Goal: Task Accomplishment & Management: Manage account settings

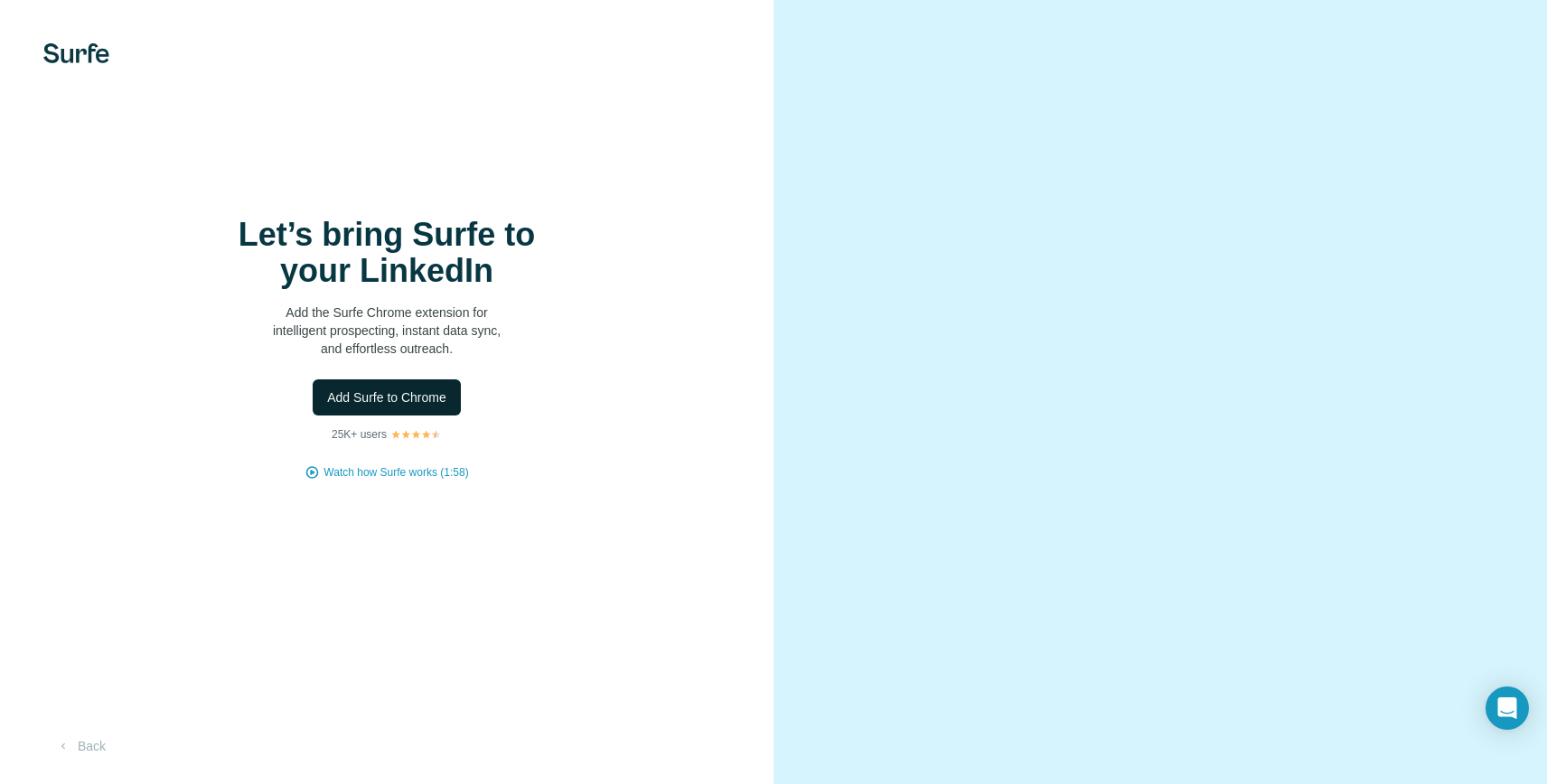
click at [380, 406] on span "Add Surfe to Chrome" at bounding box center [387, 397] width 120 height 18
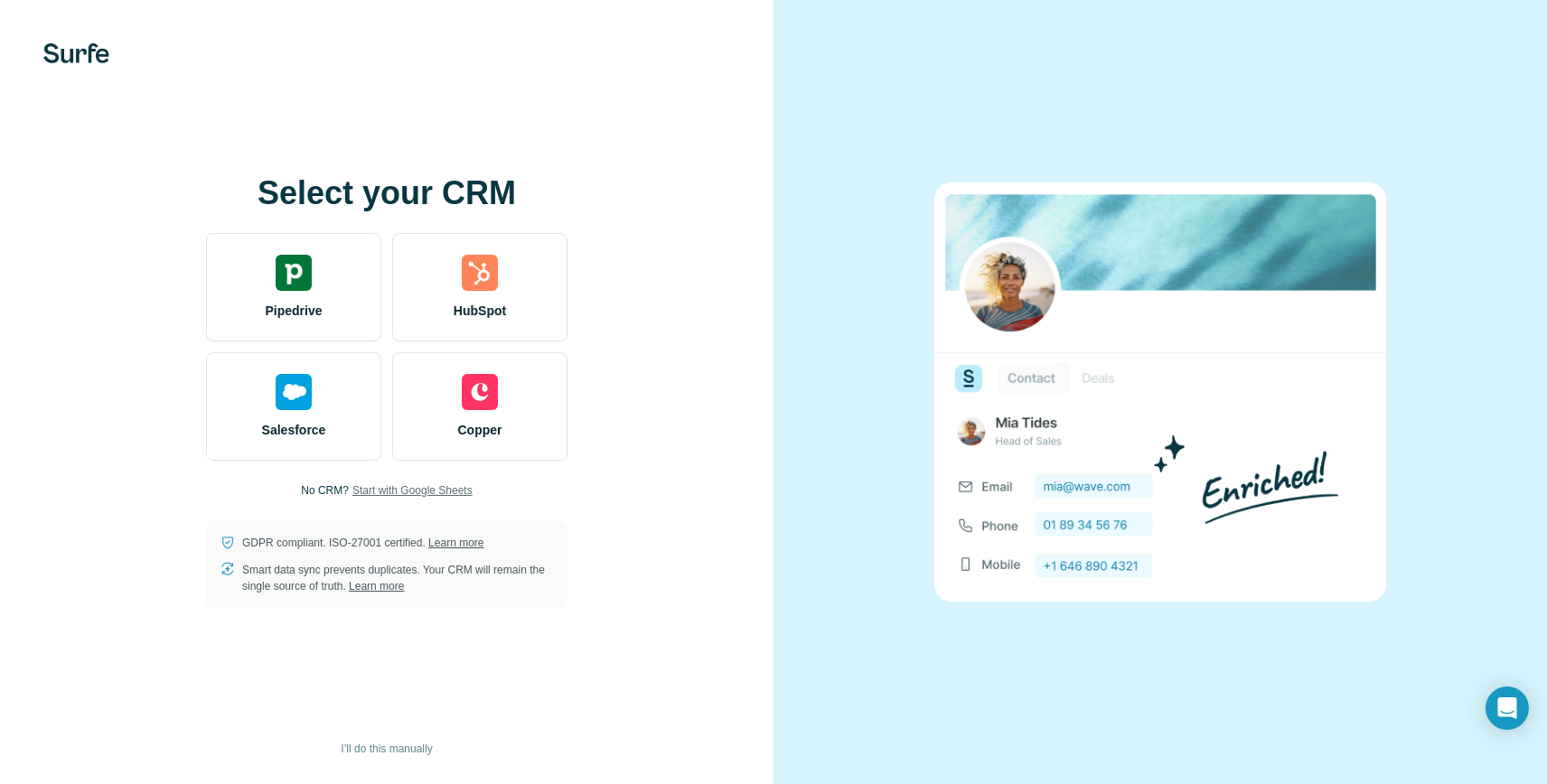
click at [396, 492] on span "Start with Google Sheets" at bounding box center [412, 491] width 120 height 16
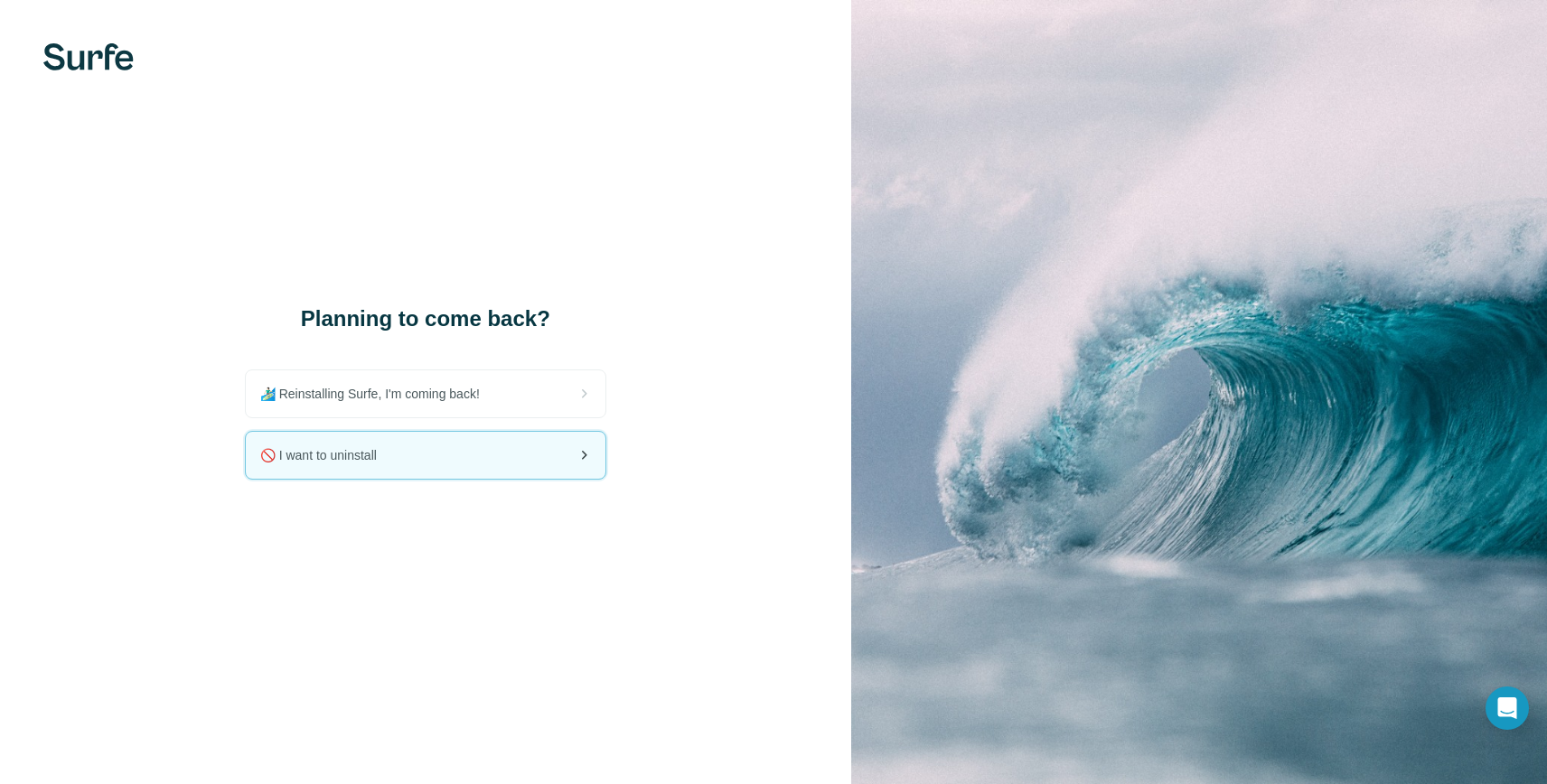
click at [341, 458] on span "🚫 I want to uninstall" at bounding box center [325, 455] width 131 height 18
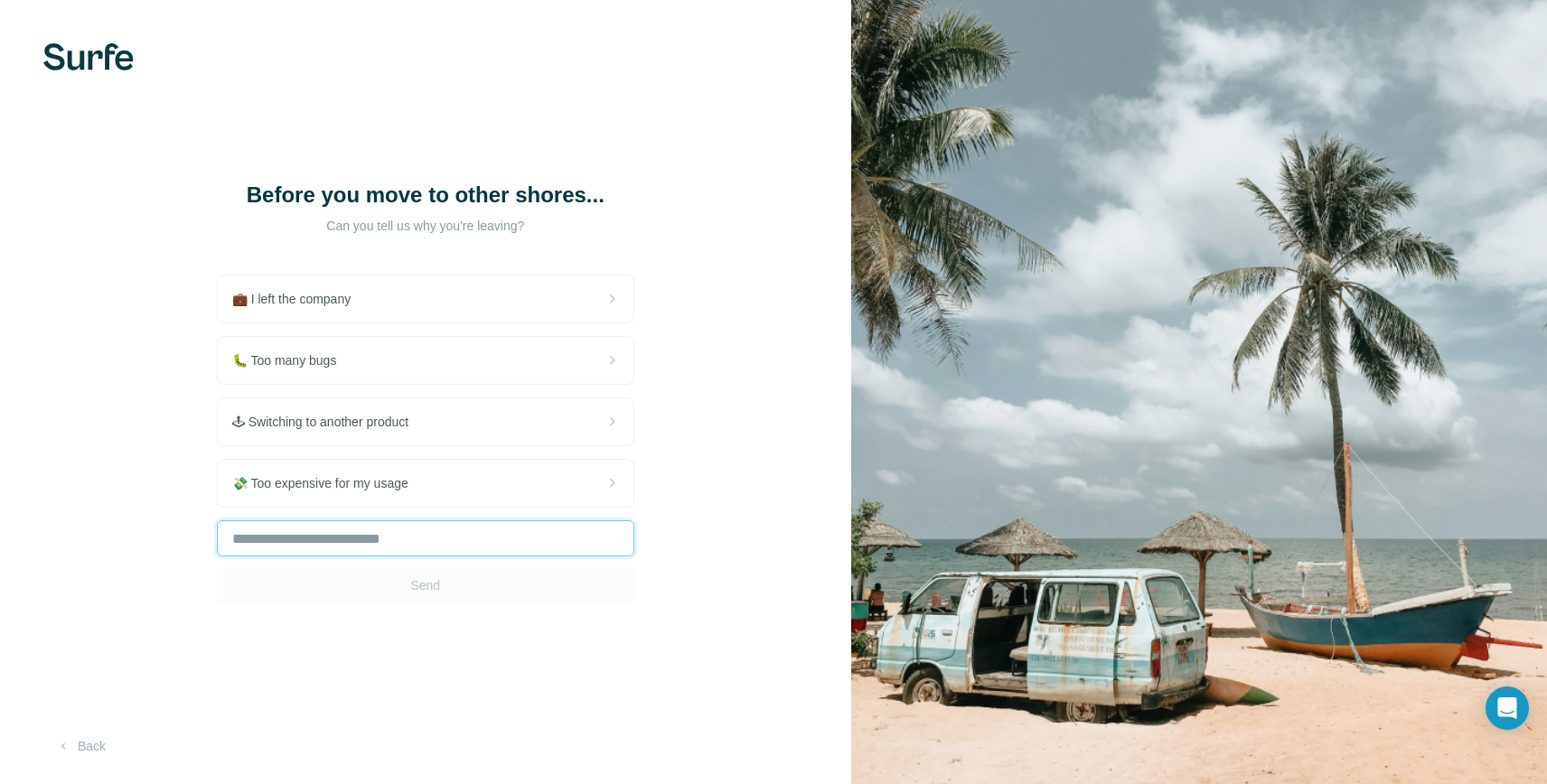
click at [265, 553] on input "text" at bounding box center [425, 539] width 418 height 36
type input "**********"
click at [418, 594] on span "Send" at bounding box center [425, 586] width 30 height 18
